Goal: Task Accomplishment & Management: Manage account settings

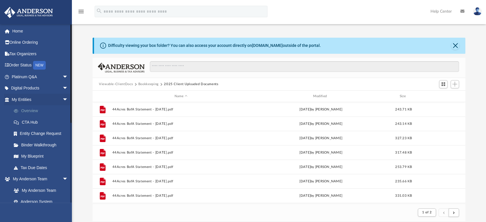
scroll to position [64, 0]
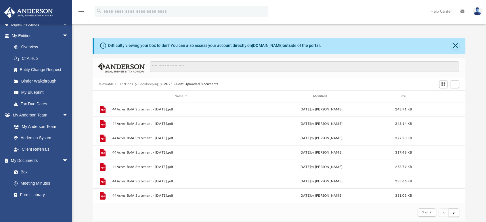
click at [114, 82] on button "Viewable-ClientDocs" at bounding box center [116, 84] width 34 height 5
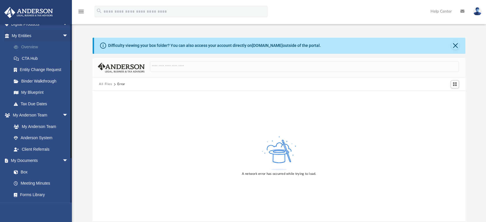
click at [37, 45] on link "Overview" at bounding box center [42, 47] width 69 height 12
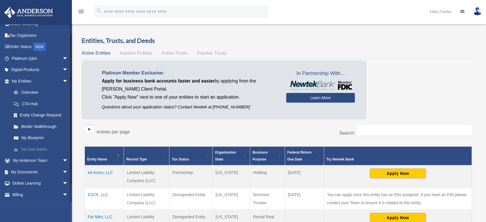
scroll to position [28, 0]
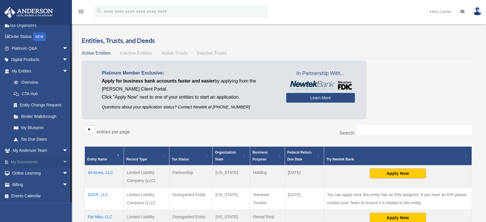
click at [62, 160] on span "arrow_drop_down" at bounding box center [68, 162] width 12 height 12
click at [22, 172] on link "Box" at bounding box center [42, 174] width 69 height 12
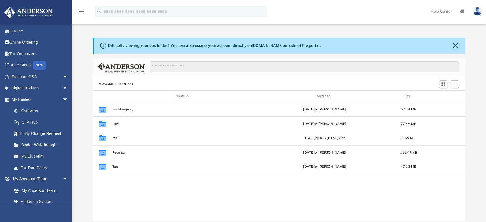
scroll to position [126, 368]
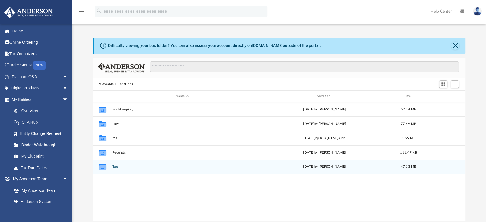
click at [116, 166] on button "Tax" at bounding box center [182, 167] width 140 height 4
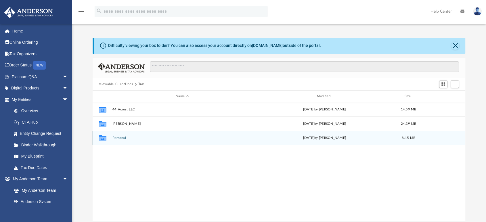
click at [121, 137] on button "Personal" at bounding box center [182, 138] width 140 height 4
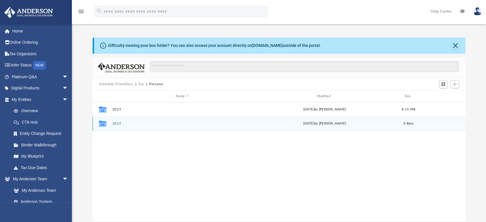
click at [110, 125] on div "Collaborated Folder 2024 Mon Jan 13 2025 by Kim Yoder 0 Byte" at bounding box center [279, 123] width 373 height 14
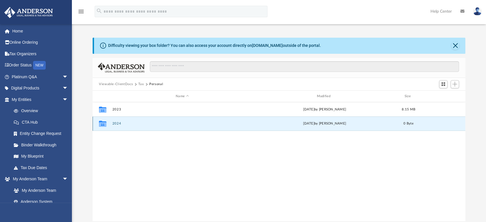
click at [118, 124] on button "2024" at bounding box center [182, 124] width 140 height 4
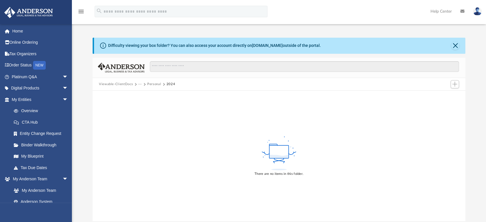
click at [129, 78] on div "Viewable-ClientDocs ··· Personal 2024" at bounding box center [279, 84] width 373 height 13
click at [122, 82] on button "Viewable-ClientDocs" at bounding box center [116, 84] width 34 height 5
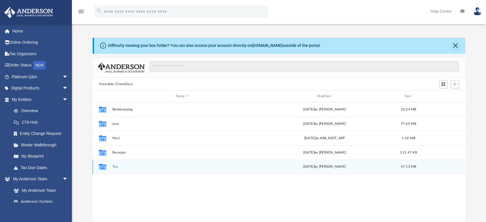
click at [116, 165] on button "Tax" at bounding box center [182, 167] width 140 height 4
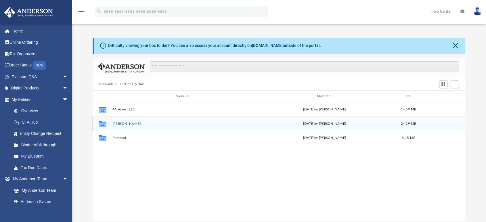
click at [132, 124] on button "[PERSON_NAME]" at bounding box center [182, 124] width 140 height 4
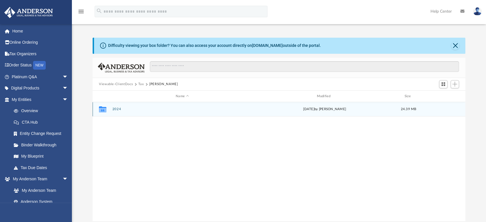
click at [118, 110] on button "2024" at bounding box center [182, 110] width 140 height 4
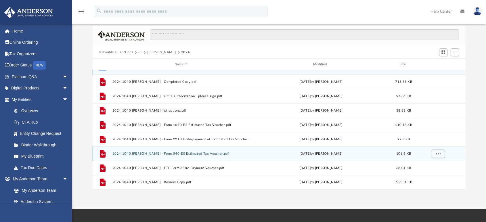
scroll to position [0, 0]
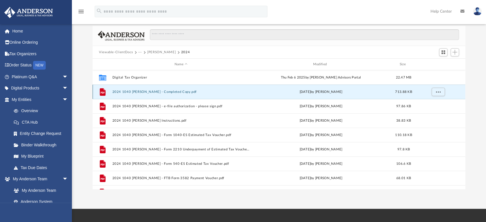
click at [180, 91] on button "2024 1040 [PERSON_NAME] - Completed Copy.pdf" at bounding box center [180, 92] width 137 height 4
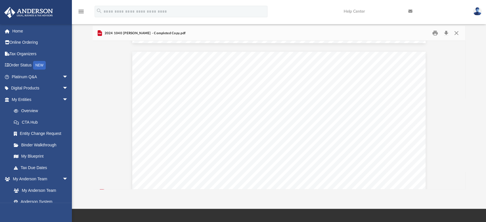
scroll to position [2268, 0]
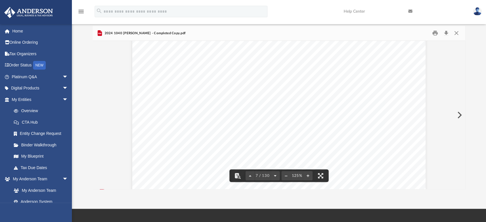
click at [277, 175] on button "File preview" at bounding box center [274, 175] width 9 height 13
click at [277, 175] on button "File preview" at bounding box center [276, 175] width 9 height 13
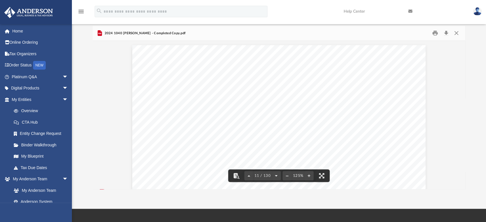
click at [277, 175] on button "File preview" at bounding box center [276, 175] width 9 height 13
click at [436, 32] on button "Print" at bounding box center [436, 33] width 12 height 9
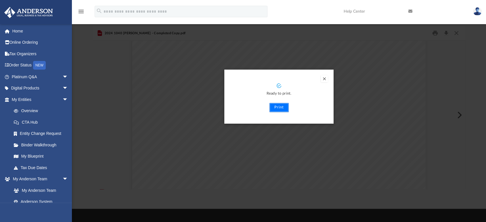
click at [282, 109] on button "Print" at bounding box center [278, 107] width 19 height 9
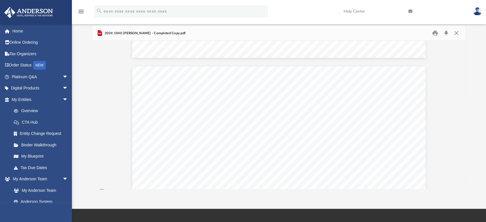
scroll to position [26847, 0]
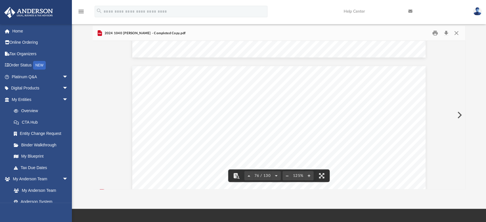
click at [260, 173] on button "76 / 130" at bounding box center [262, 175] width 18 height 13
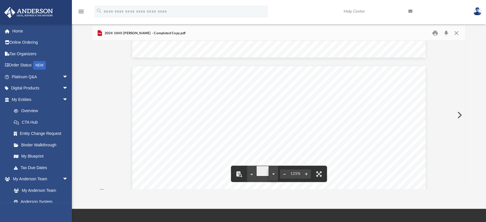
type input "*"
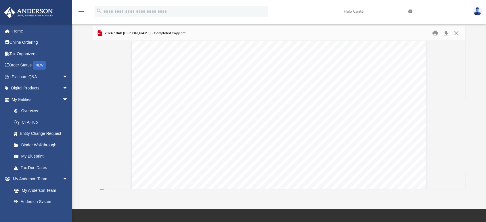
scroll to position [4509, 0]
click at [30, 109] on link "Overview" at bounding box center [42, 111] width 69 height 12
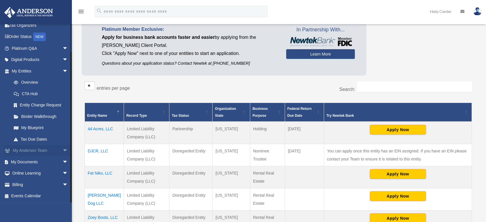
scroll to position [64, 0]
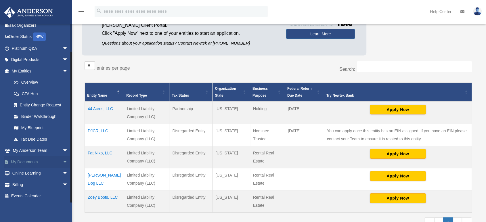
click at [62, 159] on span "arrow_drop_down" at bounding box center [68, 162] width 12 height 12
click at [27, 171] on link "Box" at bounding box center [42, 174] width 69 height 12
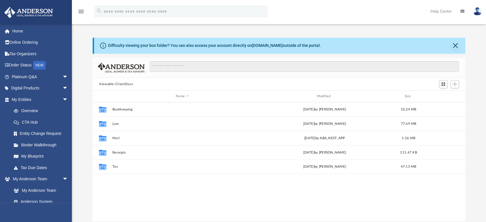
scroll to position [5, 5]
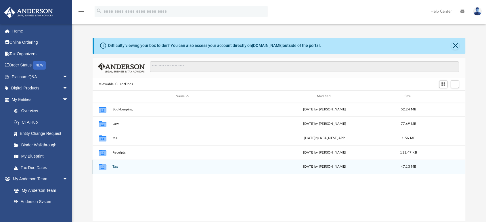
click at [115, 166] on button "Tax" at bounding box center [182, 167] width 140 height 4
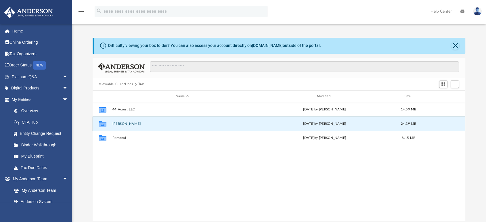
click at [129, 124] on button "[PERSON_NAME]" at bounding box center [182, 124] width 140 height 4
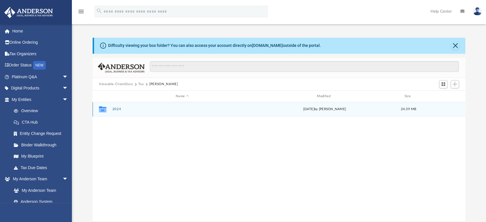
click at [117, 108] on button "2024" at bounding box center [182, 110] width 140 height 4
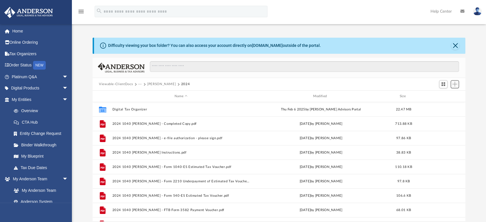
click at [453, 82] on span "Add" at bounding box center [454, 84] width 5 height 5
click at [438, 94] on li "Upload" at bounding box center [446, 96] width 18 height 6
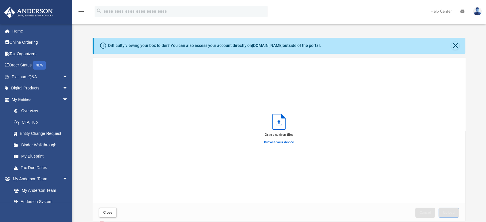
scroll to position [141, 368]
click at [287, 142] on label "Browse your device" at bounding box center [279, 142] width 30 height 5
click at [0, 0] on input "Browse your device" at bounding box center [0, 0] width 0 height 0
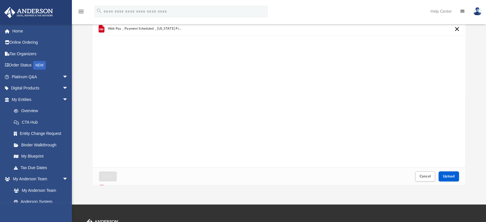
scroll to position [64, 0]
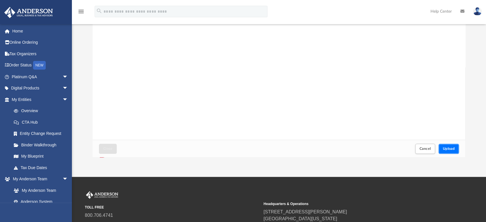
click at [450, 147] on span "Upload" at bounding box center [449, 148] width 12 height 3
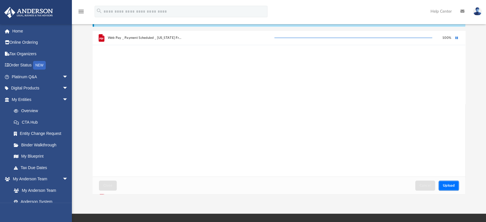
scroll to position [0, 0]
